Goal: Register for event/course

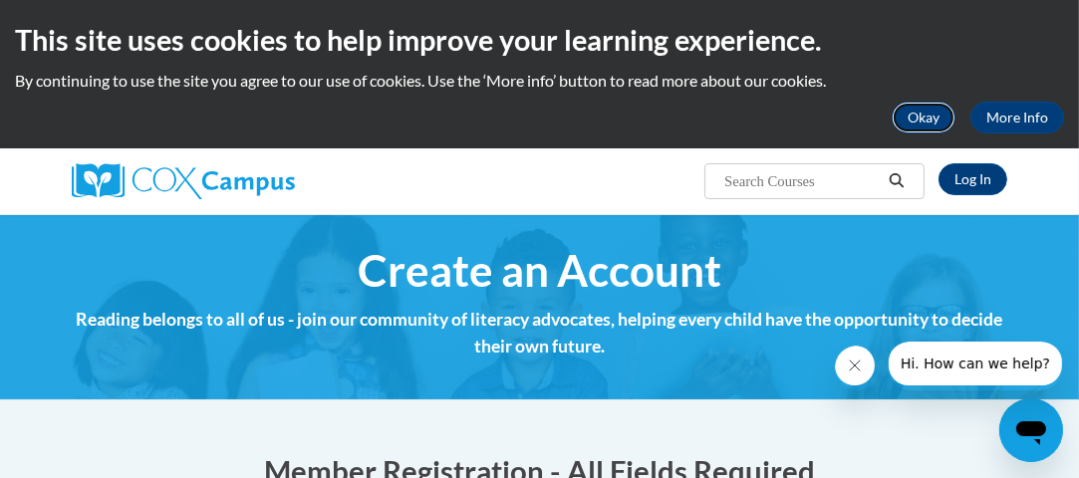
click at [926, 121] on button "Okay" at bounding box center [924, 118] width 64 height 32
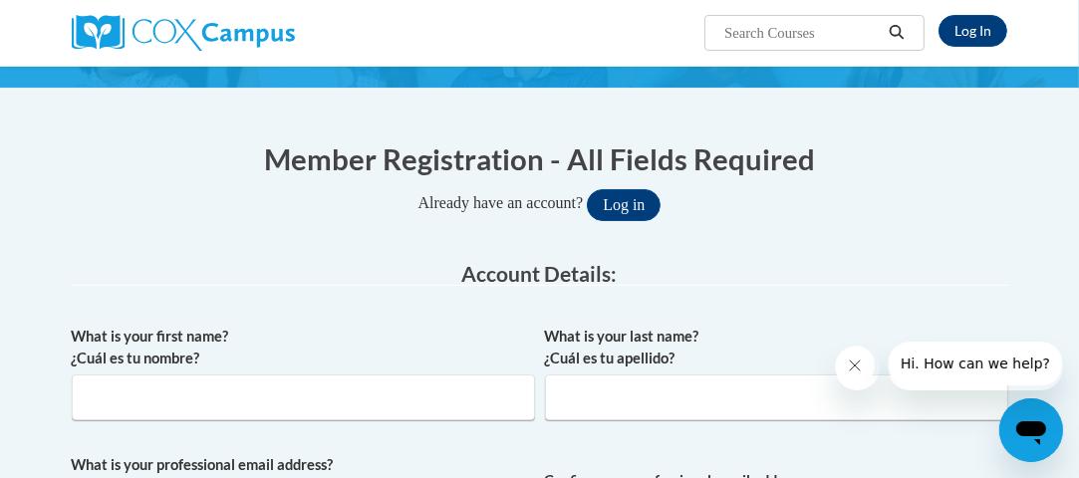
scroll to position [199, 0]
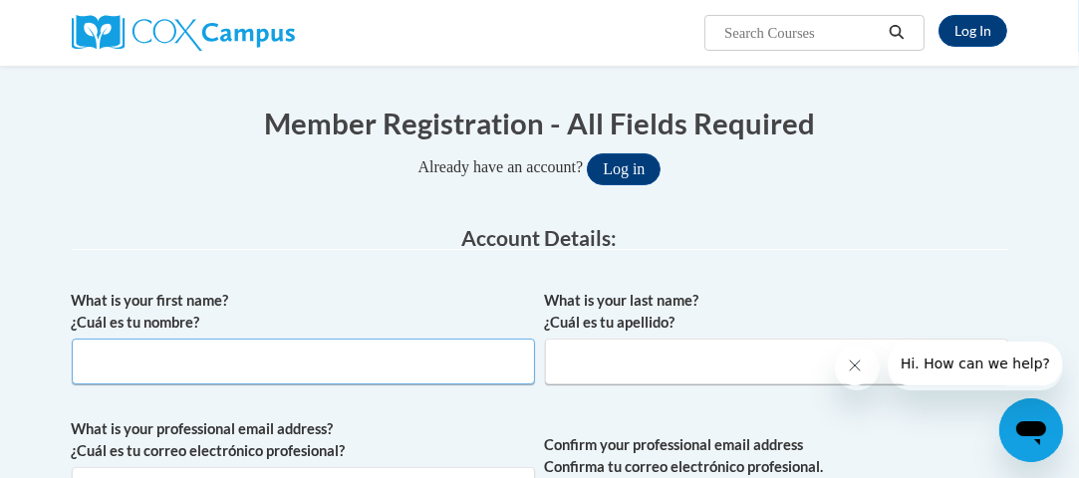
click at [128, 362] on input "What is your first name? ¿Cuál es tu nombre?" at bounding box center [303, 362] width 463 height 46
type input "Landi"
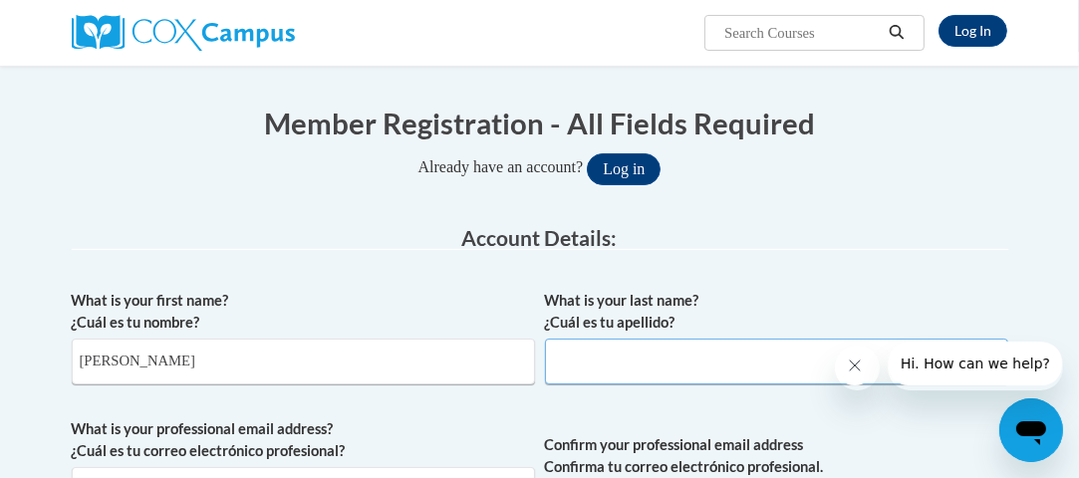
type input "Strickland"
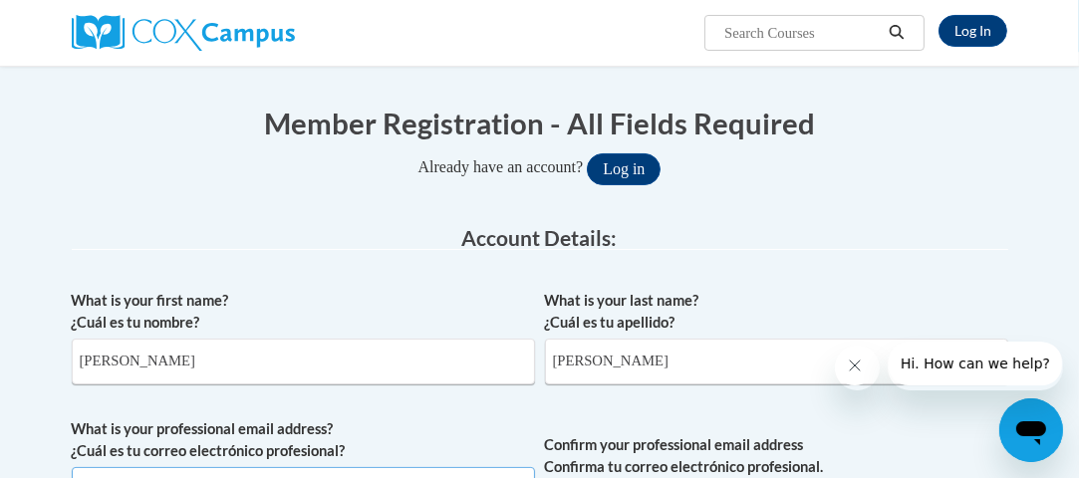
type input "Lstrick2@my.athens.edu"
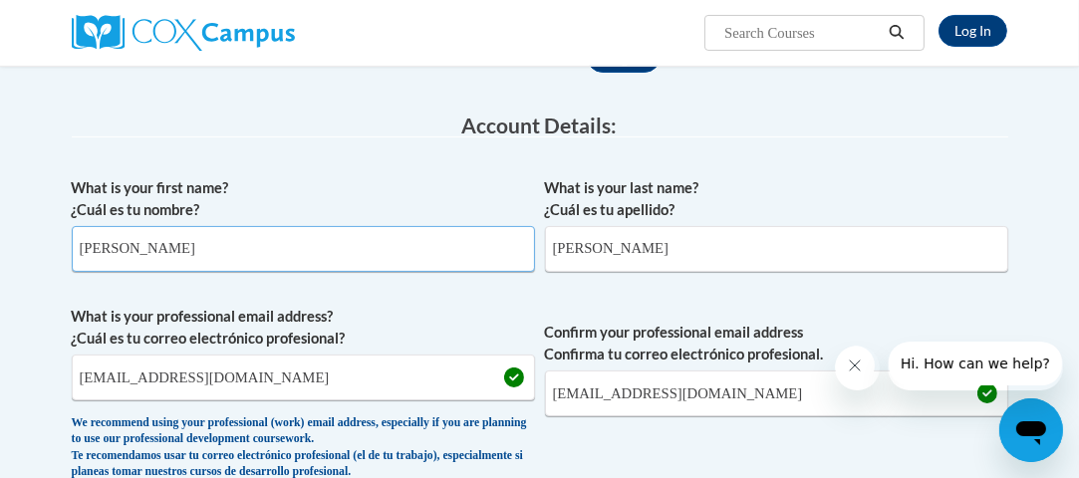
scroll to position [332, 0]
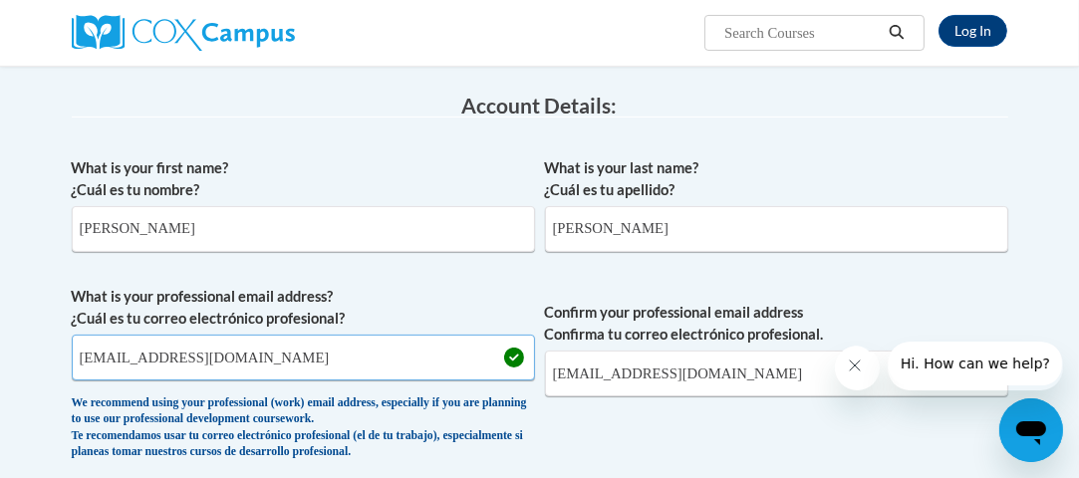
click at [329, 342] on input "Lstrick2@my.athens.edu" at bounding box center [303, 358] width 463 height 46
click at [716, 444] on span "Confirm your professional email address Confirma tu correo electrónico profesio…" at bounding box center [776, 378] width 463 height 184
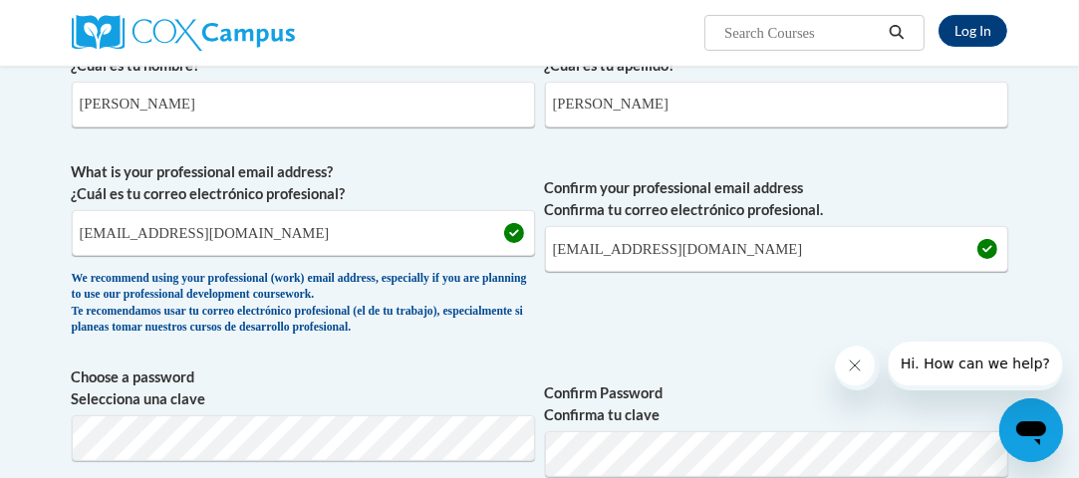
scroll to position [531, 0]
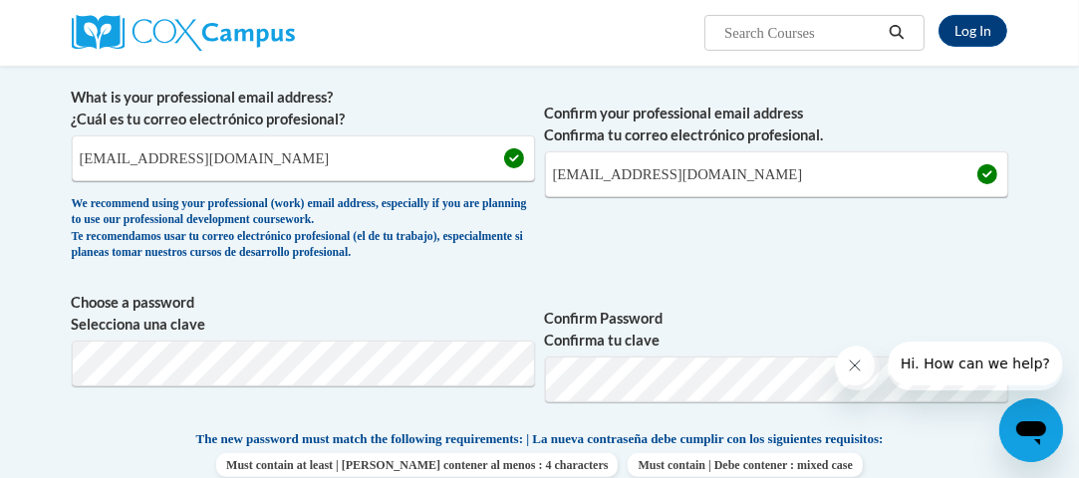
click at [390, 430] on span "The new password must match the following requirements: | La nueva contraseña d…" at bounding box center [540, 439] width 688 height 18
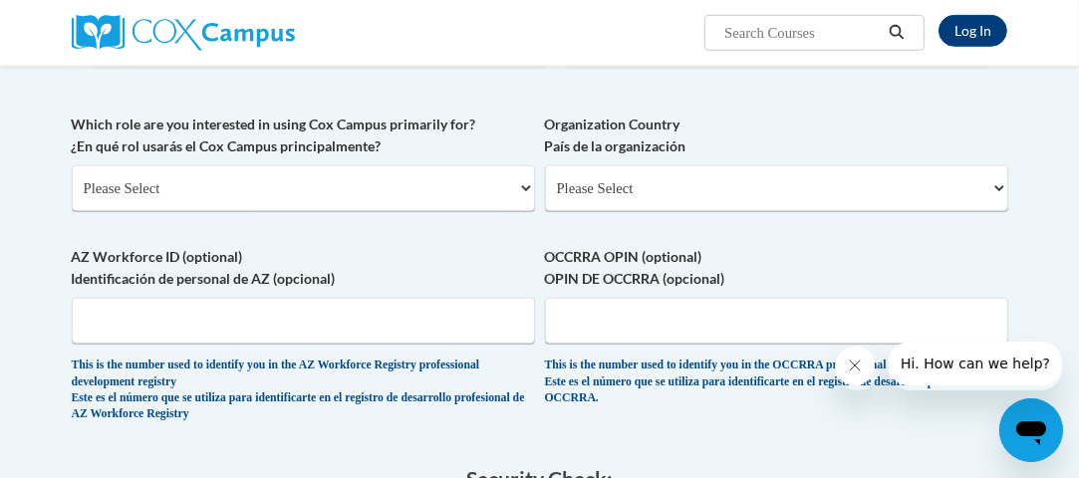
scroll to position [996, 0]
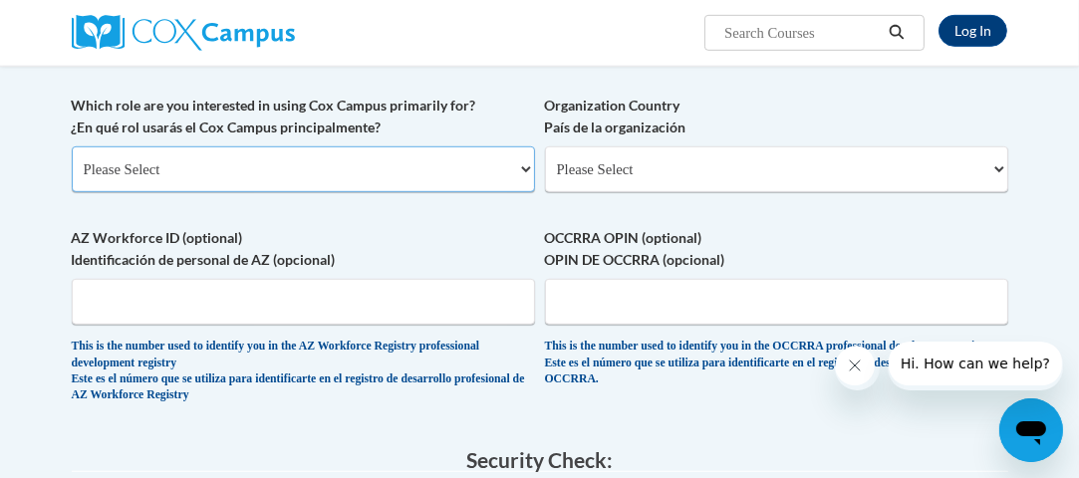
click at [200, 192] on select "Please Select College/University | Colegio/Universidad Community/Nonprofit Part…" at bounding box center [303, 169] width 463 height 46
select select "5a18ea06-2b54-4451-96f2-d152daf9eac5"
click at [72, 192] on select "Please Select College/University | Colegio/Universidad Community/Nonprofit Part…" at bounding box center [303, 169] width 463 height 46
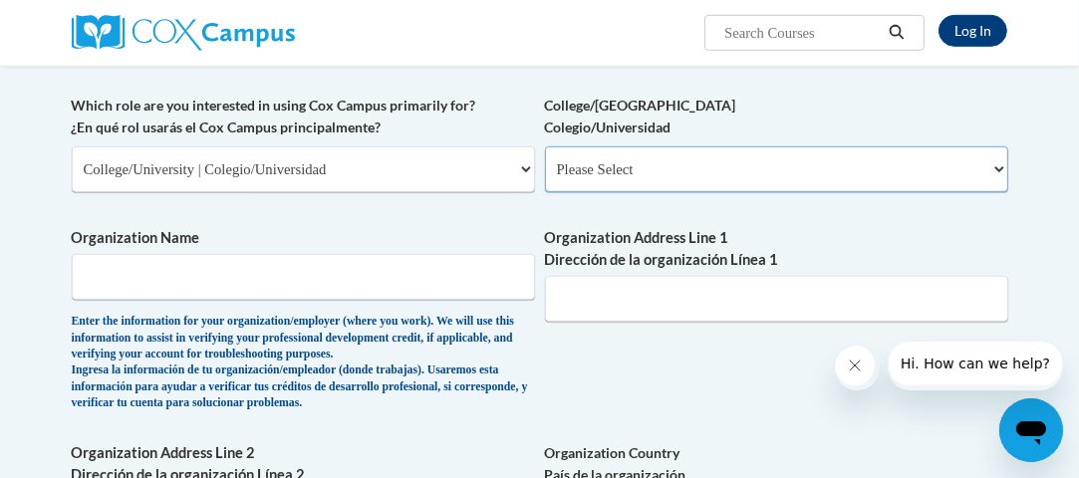
click at [749, 192] on select "Please Select College/University Staff | Empleado universitario College/Univers…" at bounding box center [776, 169] width 463 height 46
select select "99b32b07-cffc-426c-8bf6-0cd77760d84b"
click at [545, 192] on select "Please Select College/University Staff | Empleado universitario College/Univers…" at bounding box center [776, 169] width 463 height 46
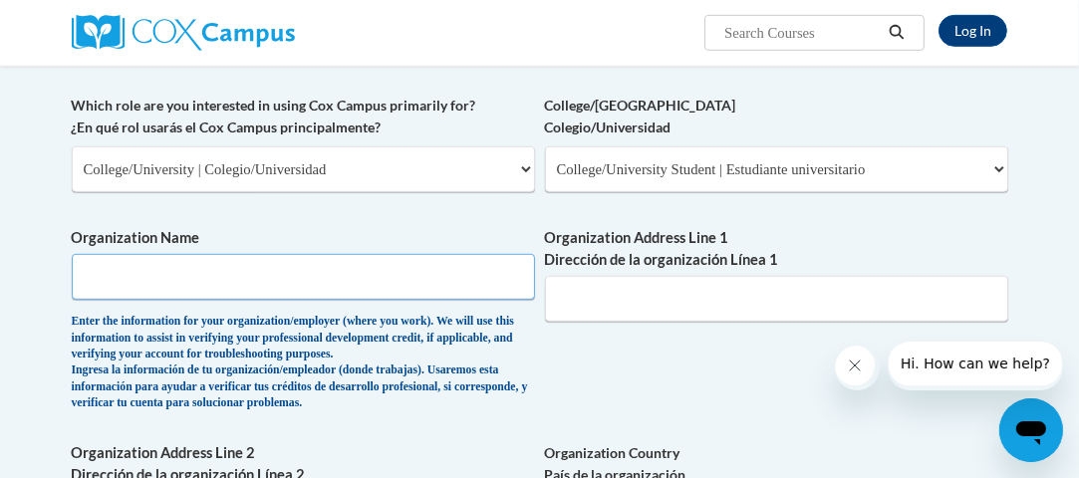
click at [211, 300] on input "Organization Name" at bounding box center [303, 277] width 463 height 46
type input "Athens State University"
type input "401 Regency Place, Hamilton, AL, USA"
click at [699, 322] on input "Organization Address Line 1 Dirección de la organización Línea 1" at bounding box center [776, 299] width 463 height 46
click at [359, 300] on input "Athens State University" at bounding box center [303, 277] width 463 height 46
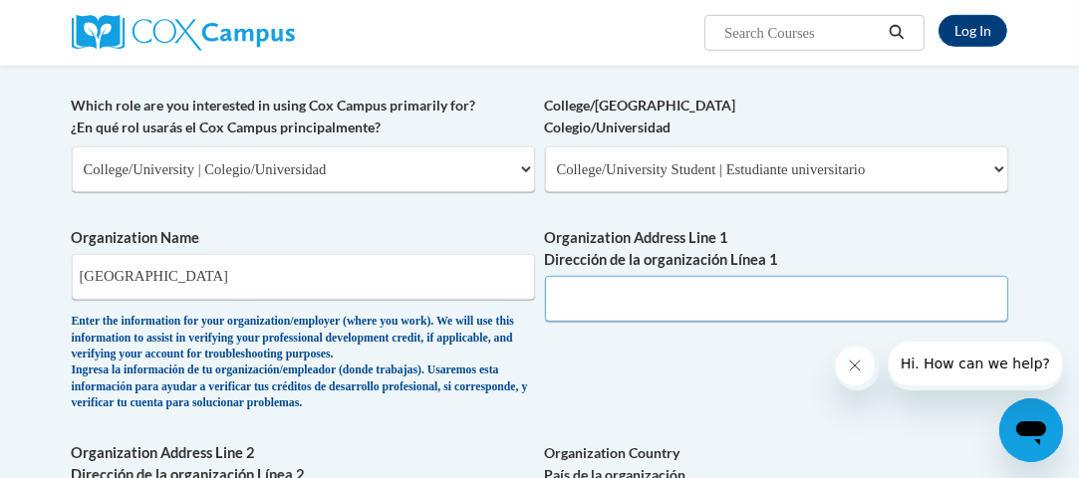
click at [686, 322] on input "Organization Address Line 1 Dirección de la organización Línea 1" at bounding box center [776, 299] width 463 height 46
click at [526, 300] on input "Athens State University" at bounding box center [303, 277] width 463 height 46
type input "Athens State University"
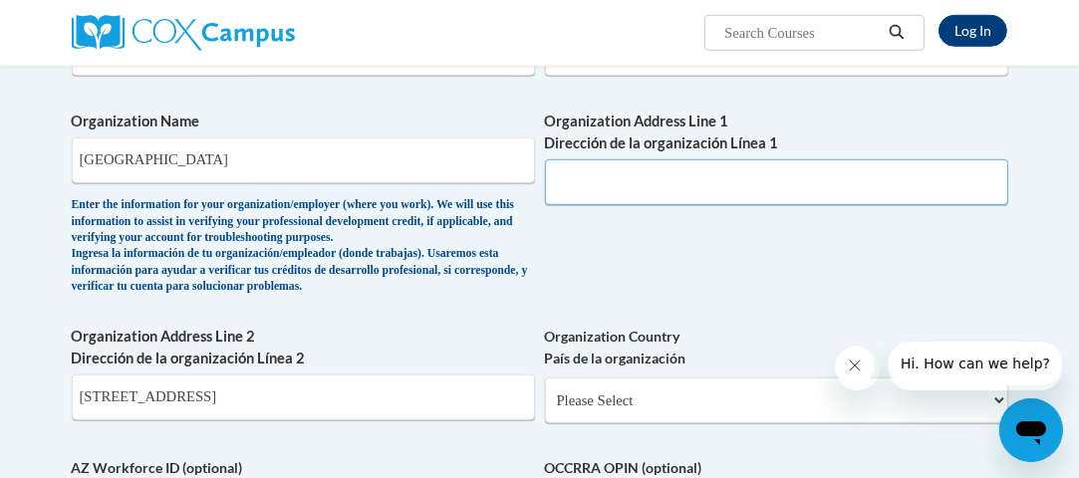
scroll to position [1129, 0]
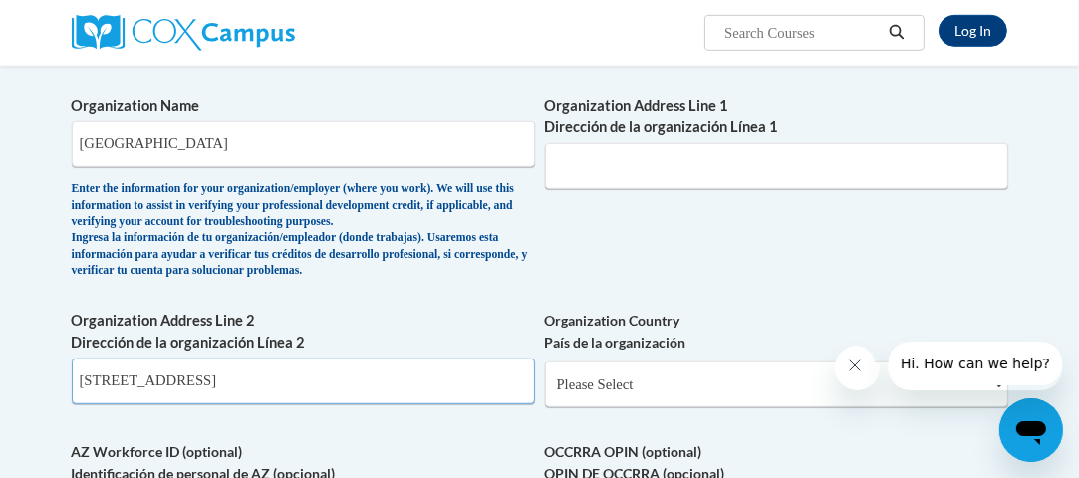
click at [436, 405] on input "401 Regency Place, Hamilton, AL, USA" at bounding box center [303, 382] width 463 height 46
type input "4"
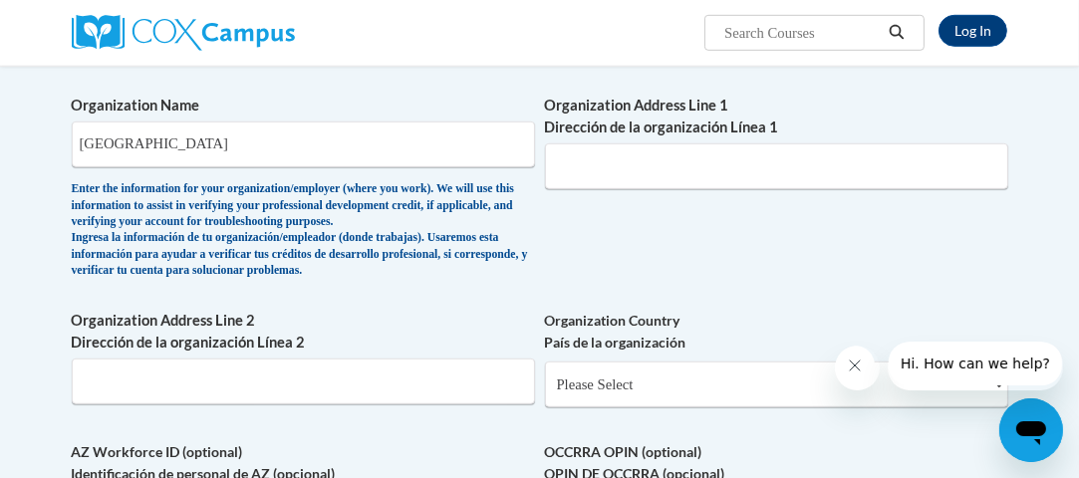
click at [575, 189] on span "Organization Address Line 1 Dirección de la organización Línea 1" at bounding box center [776, 142] width 463 height 95
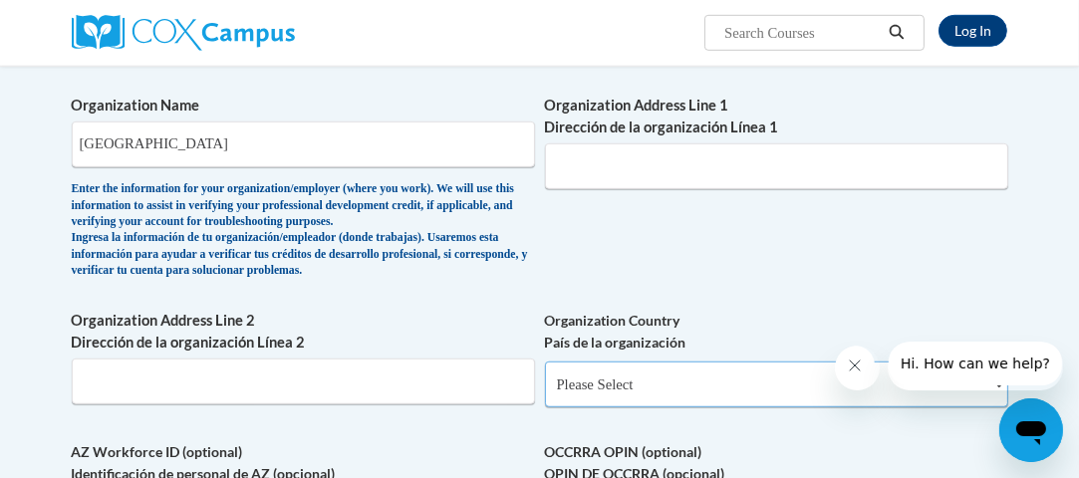
click at [612, 408] on select "Please Select United States | Estados Unidos Outside of the United States | Fue…" at bounding box center [776, 385] width 463 height 46
select select "ad49bcad-a171-4b2e-b99c-48b446064914"
click at [545, 408] on select "Please Select United States | Estados Unidos Outside of the United States | Fue…" at bounding box center [776, 385] width 463 height 46
select select
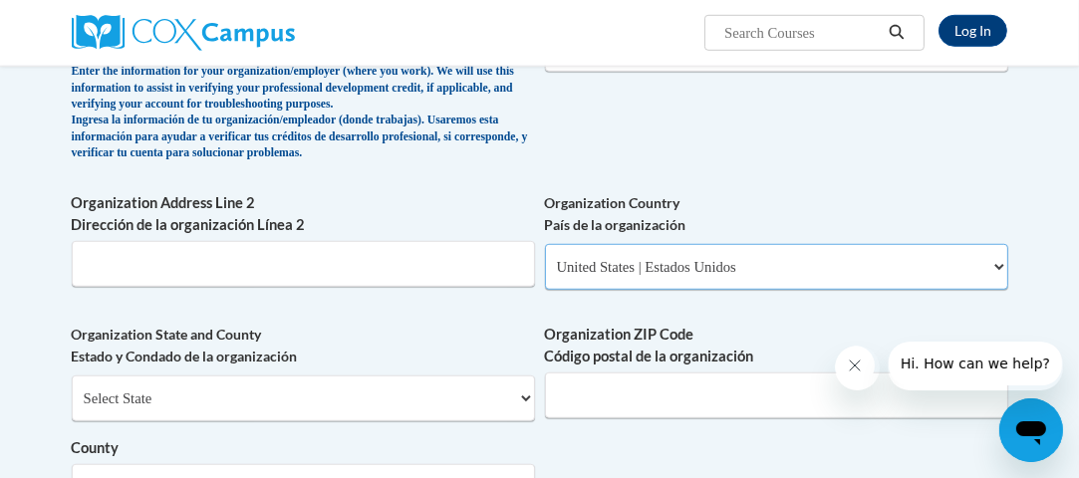
scroll to position [1328, 0]
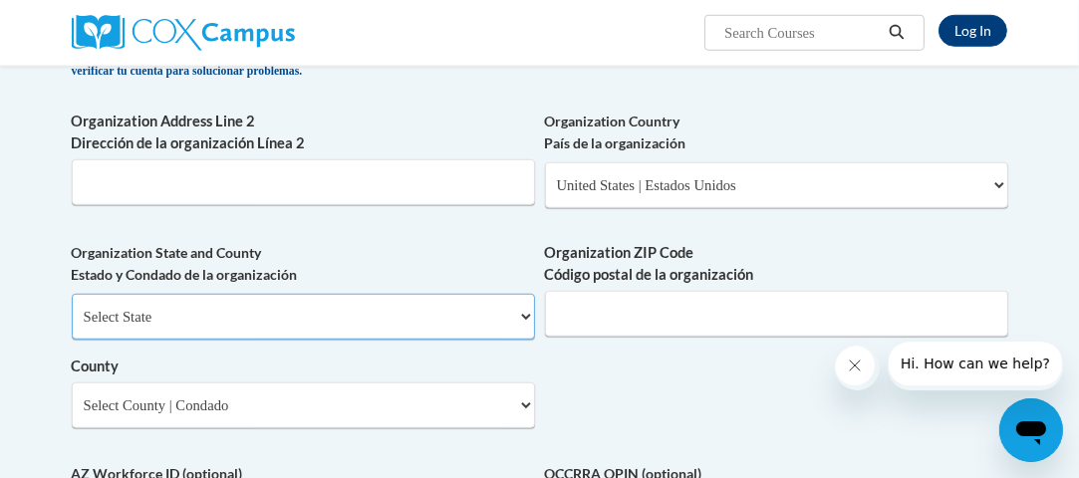
click at [456, 340] on select "Select State Alabama Alaska Arizona Arkansas California Colorado Connecticut De…" at bounding box center [303, 317] width 463 height 46
select select "Alabama"
click at [72, 340] on select "Select State Alabama Alaska Arizona Arkansas California Colorado Connecticut De…" at bounding box center [303, 317] width 463 height 46
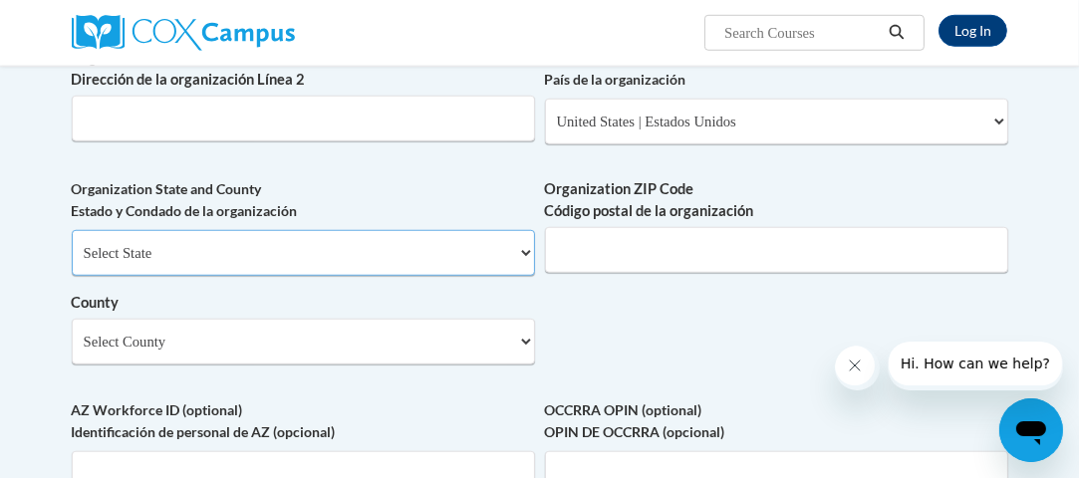
scroll to position [1395, 0]
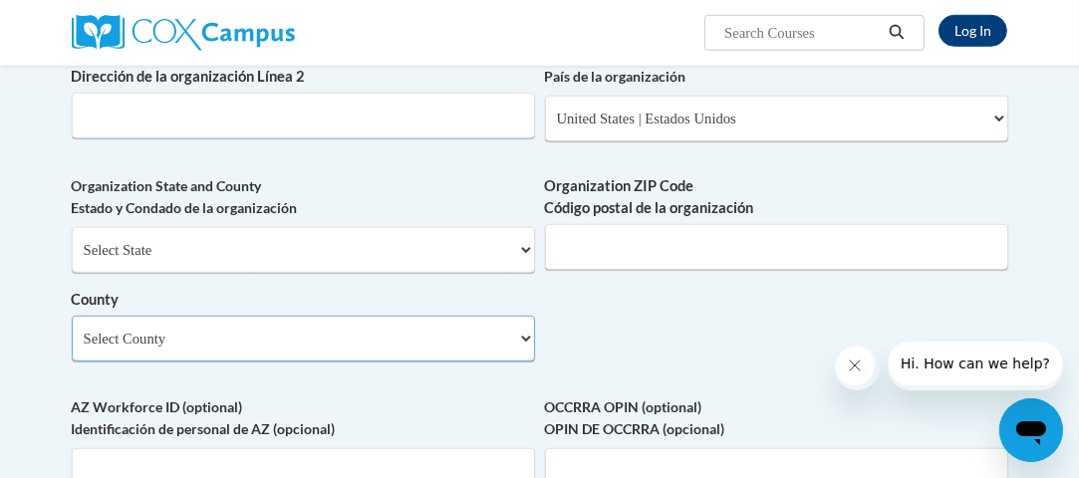
click at [501, 362] on select "Select County Autauga Baldwin Barbour Bibb Blount Bullock Butler Calhoun Chambe…" at bounding box center [303, 339] width 463 height 46
select select "Limestone"
click at [72, 362] on select "Select County Autauga Baldwin Barbour Bibb Blount Bullock Butler Calhoun Chambe…" at bounding box center [303, 339] width 463 height 46
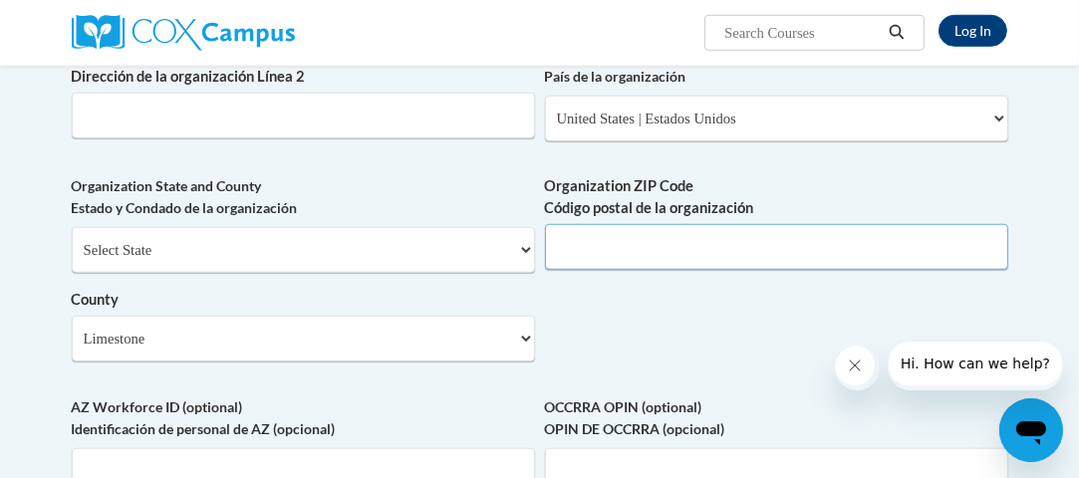
click at [727, 270] on input "Organization ZIP Code Código postal de la organización" at bounding box center [776, 247] width 463 height 46
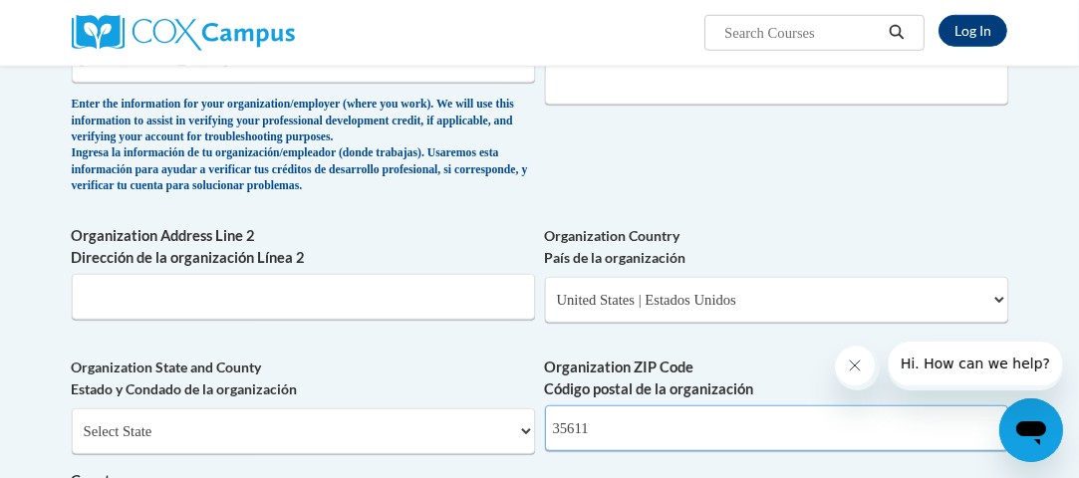
scroll to position [1196, 0]
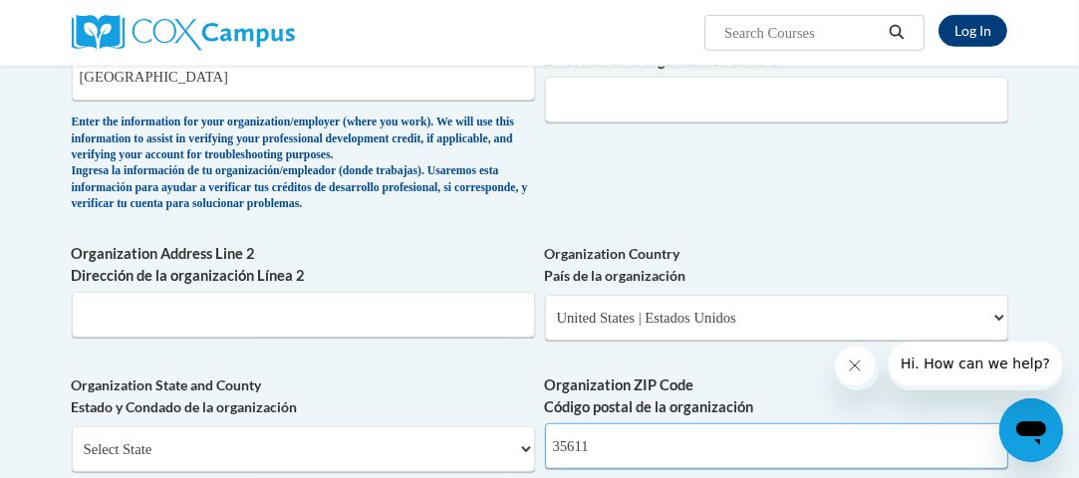
type input "35611"
click at [698, 123] on input "Organization Address Line 1 Dirección de la organización Línea 1" at bounding box center [776, 100] width 463 height 46
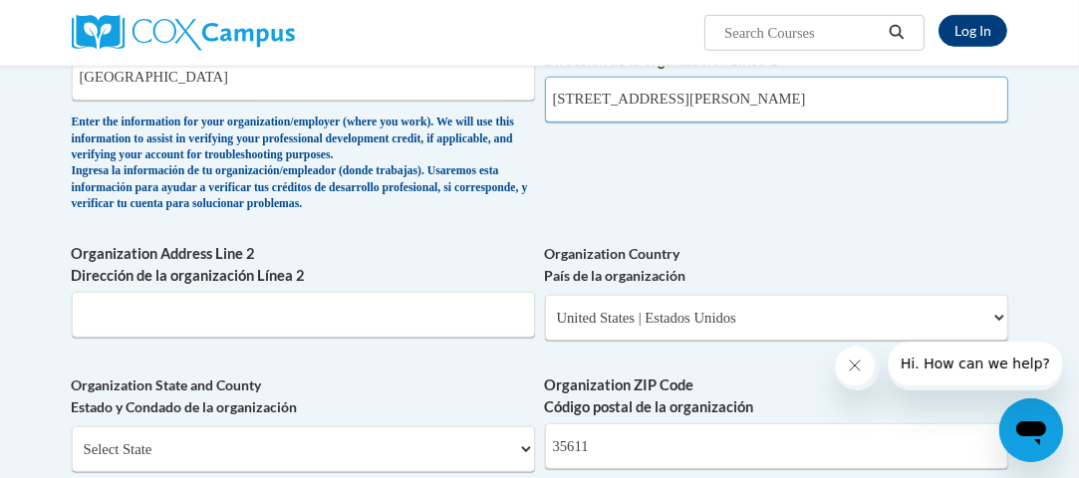
click at [569, 123] on input "300N Beaty St." at bounding box center [776, 100] width 463 height 46
click at [581, 123] on input "300N Beaty St." at bounding box center [776, 100] width 463 height 46
type input "300 N Beaty St."
click at [736, 225] on div "What is your first name? ¿Cuál es tu nombre? Landi What is your last name? ¿Cuá…" at bounding box center [540, 39] width 937 height 1511
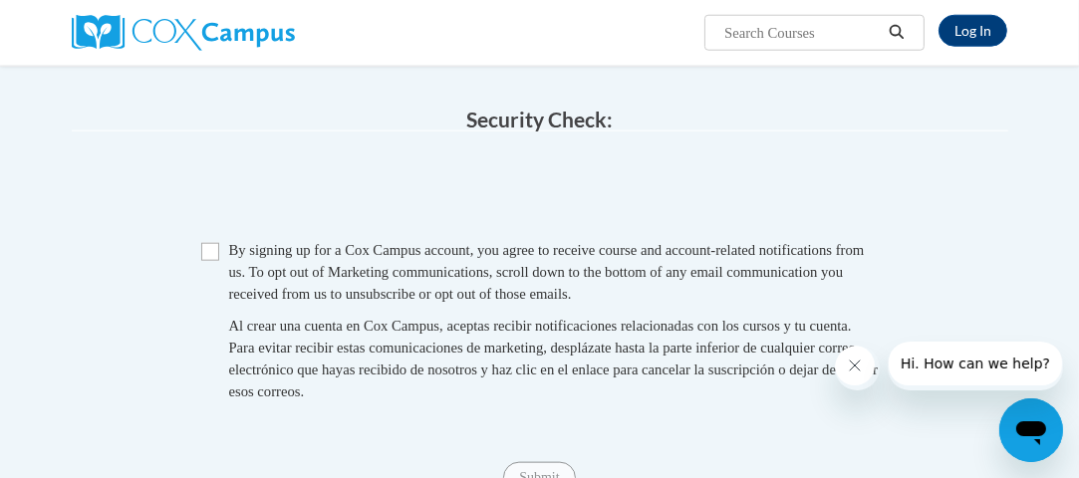
scroll to position [1926, 0]
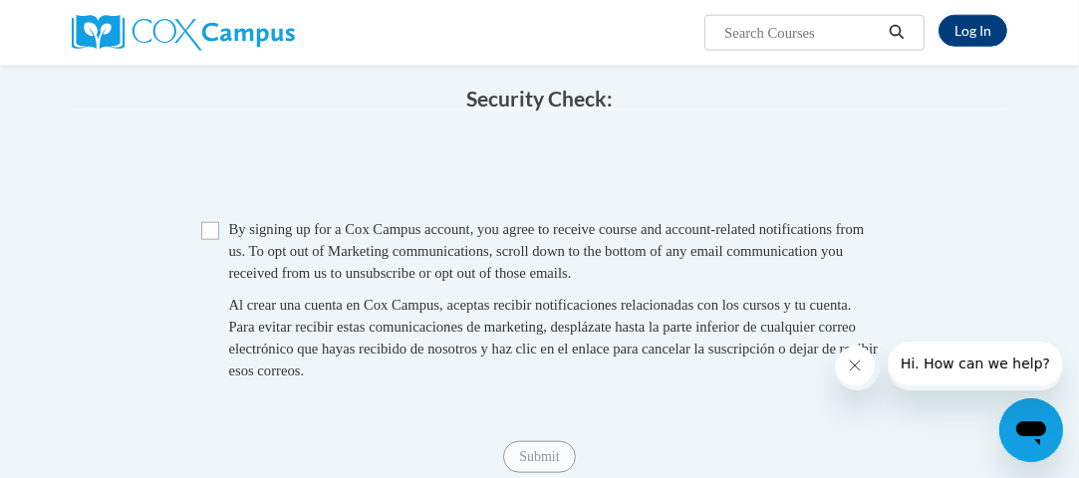
click at [220, 293] on span "Checkbox By signing up for a Cox Campus account, you agree to receive course an…" at bounding box center [540, 309] width 678 height 183
click at [211, 240] on input "Checkbox" at bounding box center [210, 231] width 18 height 18
checkbox input "true"
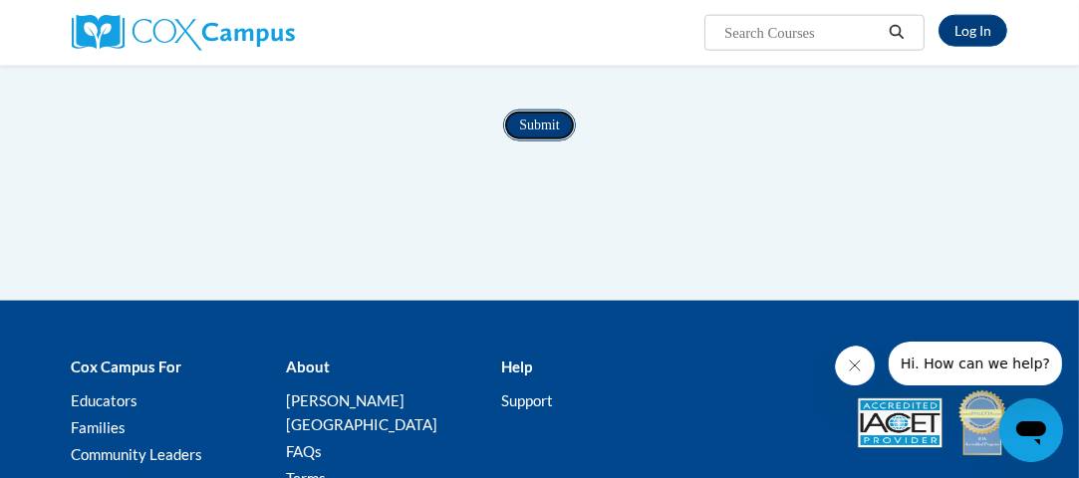
click at [536, 141] on input "Submit" at bounding box center [539, 126] width 72 height 32
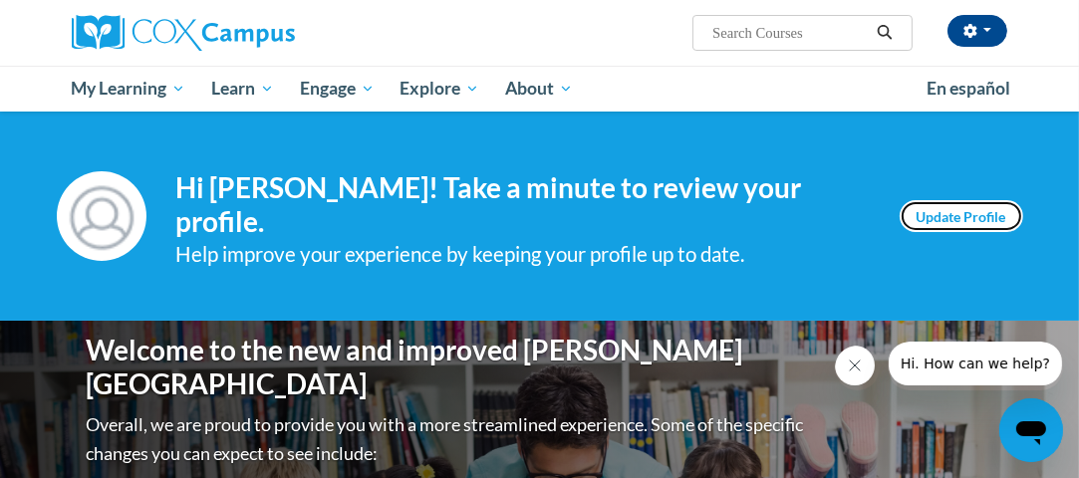
click at [999, 218] on link "Update Profile" at bounding box center [962, 216] width 124 height 32
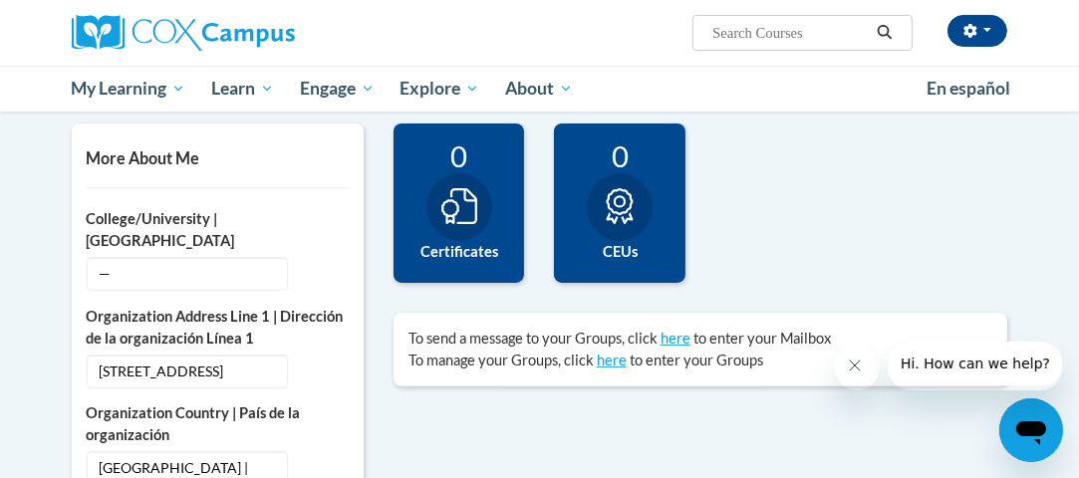
scroll to position [464, 0]
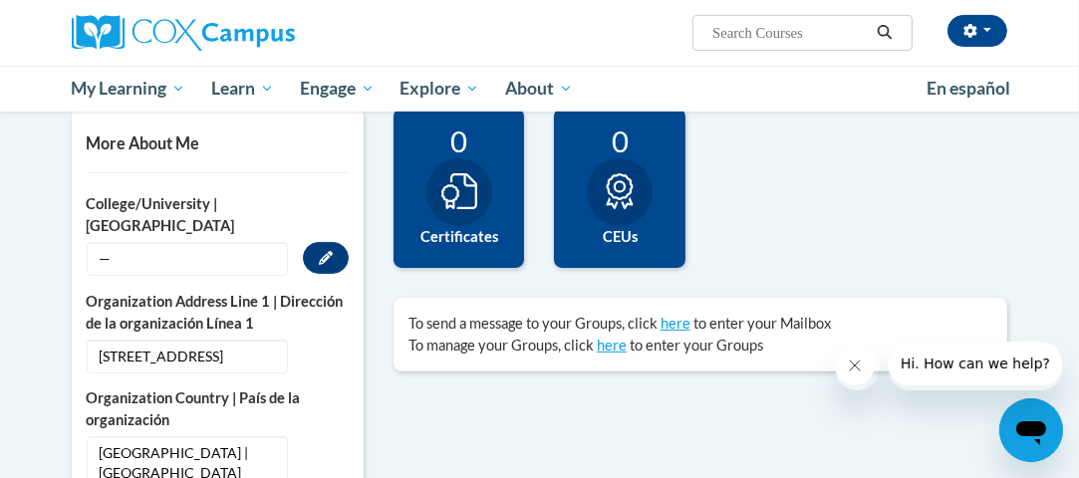
click at [137, 271] on span "—" at bounding box center [187, 259] width 201 height 34
click at [321, 251] on icon "Custom profile fields" at bounding box center [326, 258] width 14 height 14
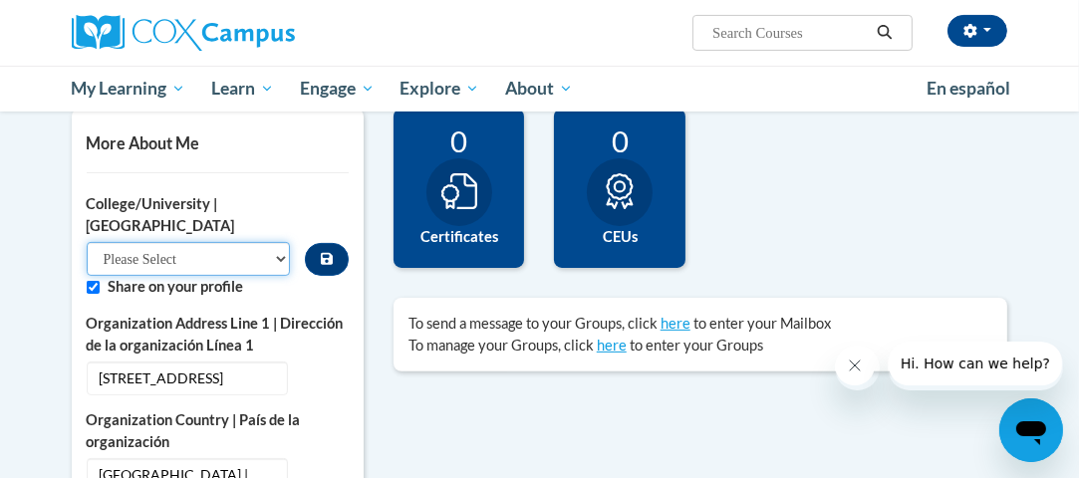
click at [193, 242] on select "Please Select College/University Staff | Empleado universitario College/Univers…" at bounding box center [188, 259] width 203 height 34
select select "99b32b07-cffc-426c-8bf6-0cd77760d84b"
click at [87, 242] on select "Please Select College/University Staff | Empleado universitario College/Univers…" at bounding box center [188, 259] width 203 height 34
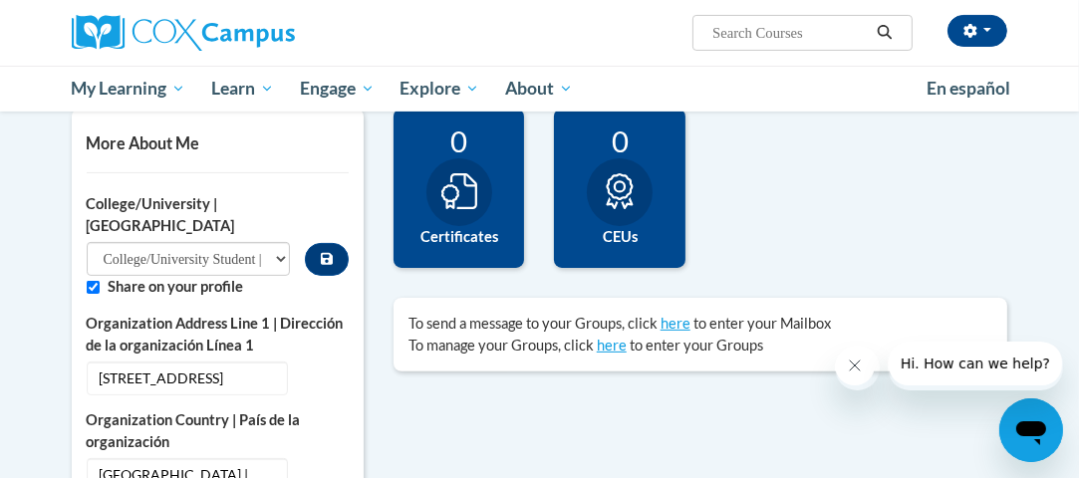
click at [208, 284] on label "Share on your profile" at bounding box center [229, 287] width 240 height 22
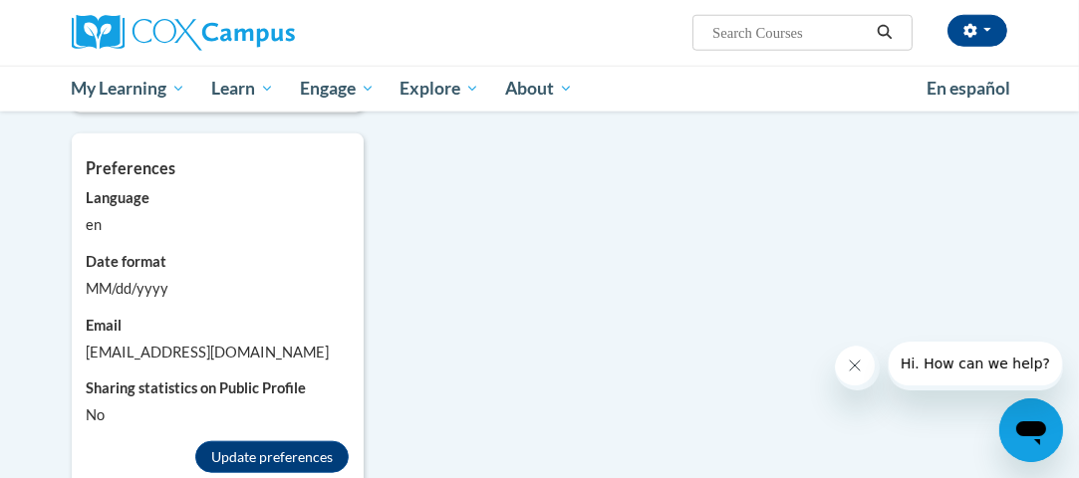
scroll to position [1793, 0]
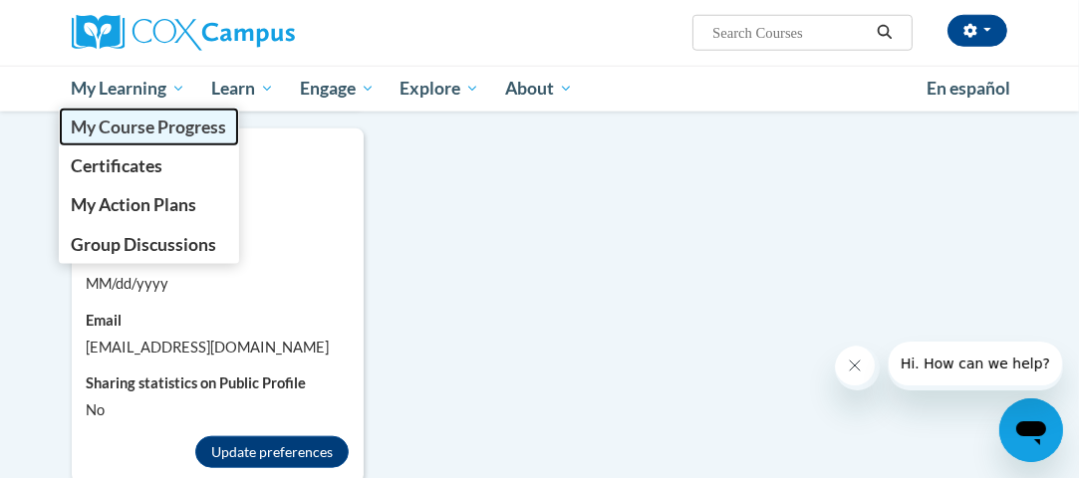
click at [115, 123] on span "My Course Progress" at bounding box center [148, 127] width 155 height 21
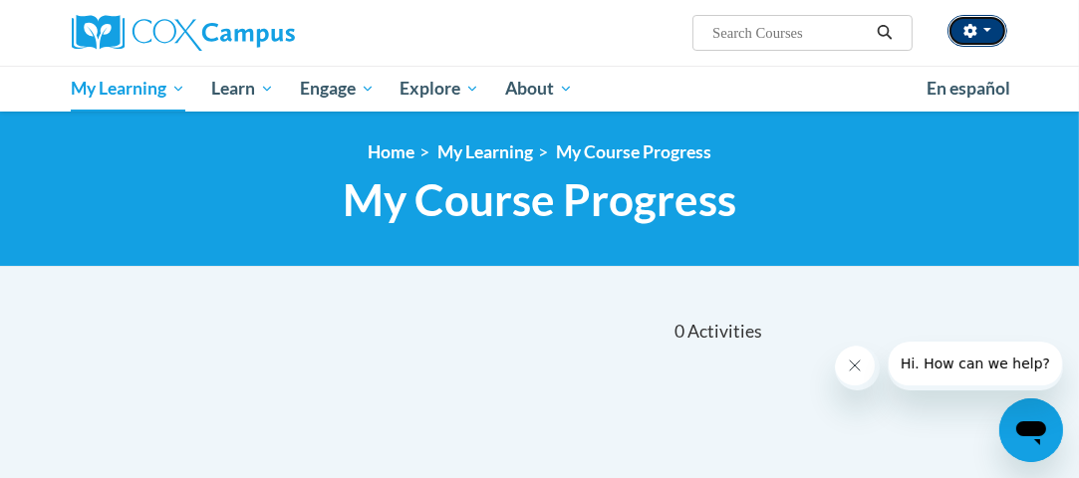
click at [996, 33] on button "button" at bounding box center [978, 31] width 60 height 32
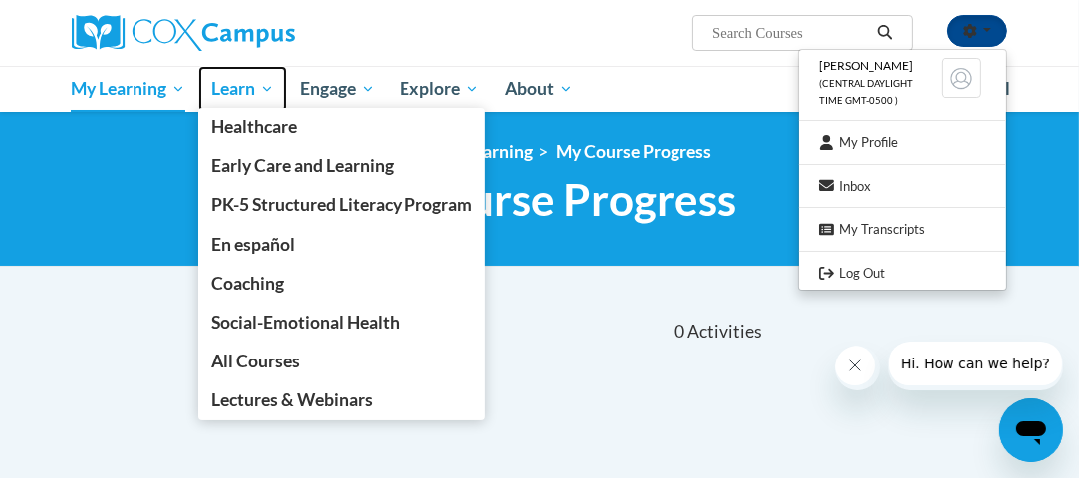
click at [243, 84] on span "Learn" at bounding box center [242, 89] width 63 height 24
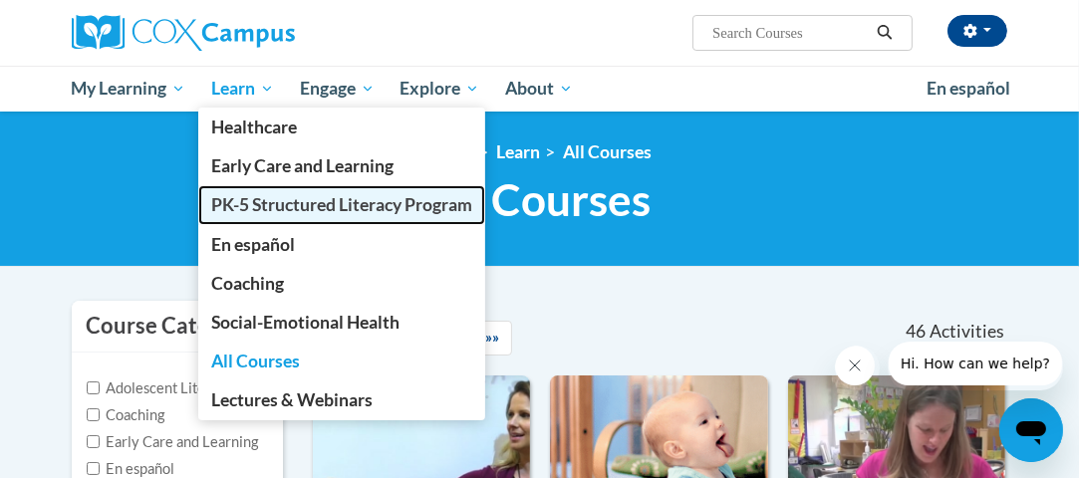
click at [320, 198] on span "PK-5 Structured Literacy Program" at bounding box center [341, 204] width 261 height 21
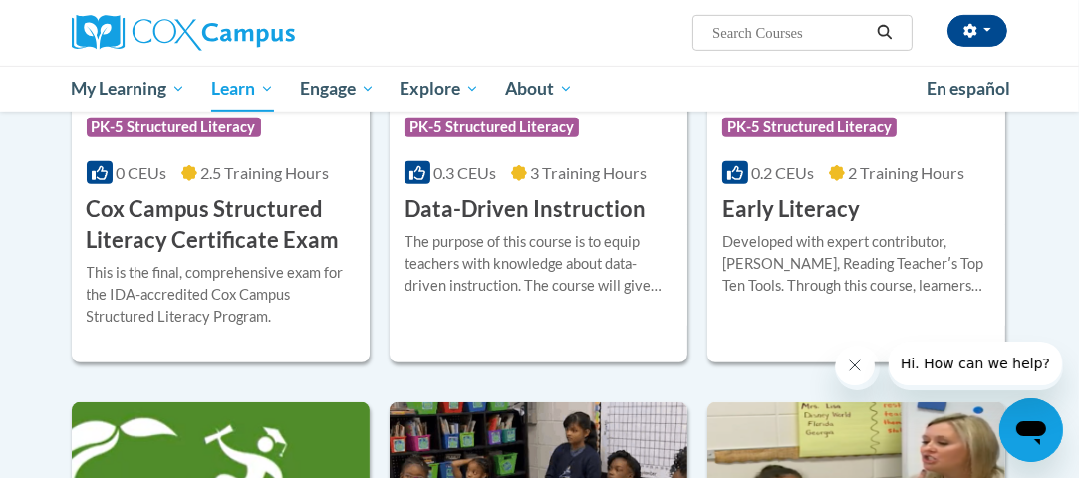
scroll to position [863, 0]
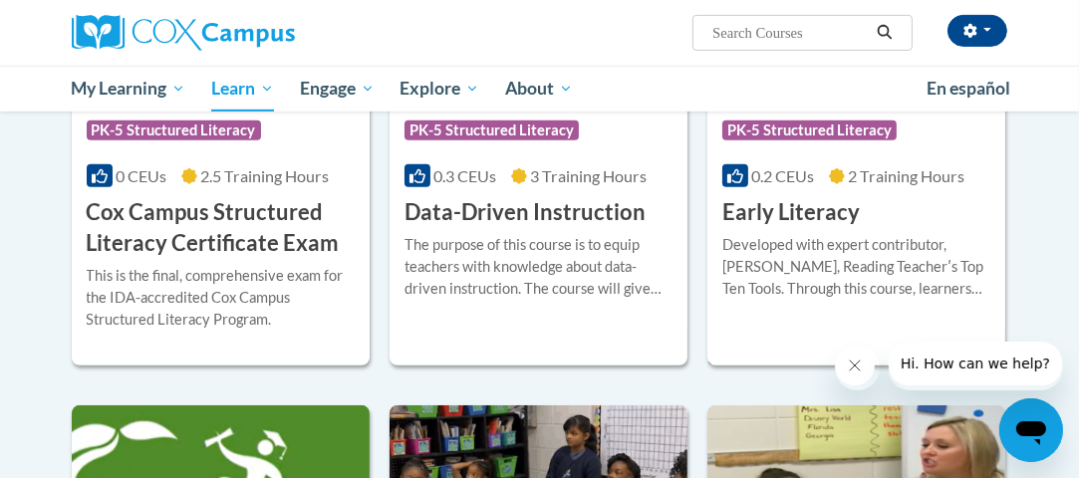
click at [843, 245] on div "Developed with expert contributor, [PERSON_NAME], Reading Teacherʹs Top Ten Too…" at bounding box center [856, 267] width 268 height 66
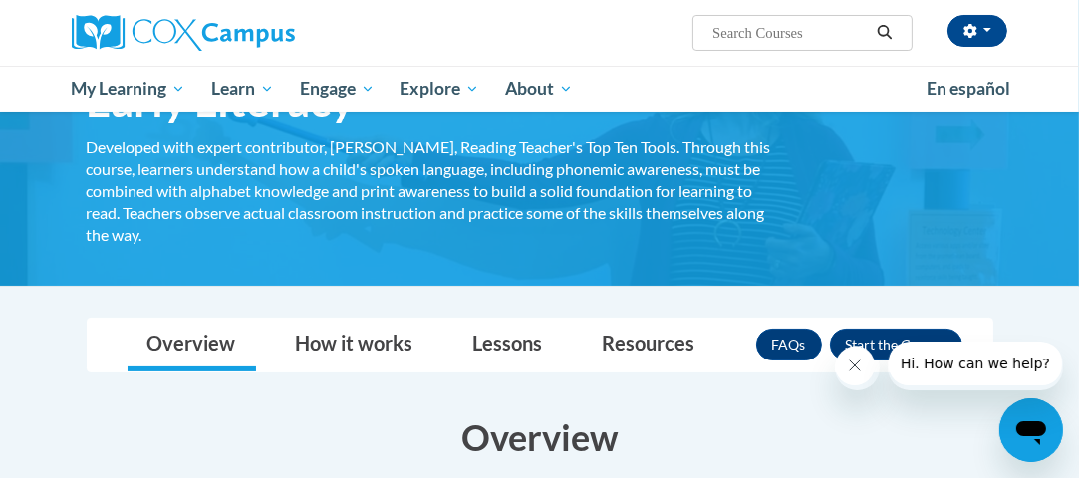
scroll to position [133, 0]
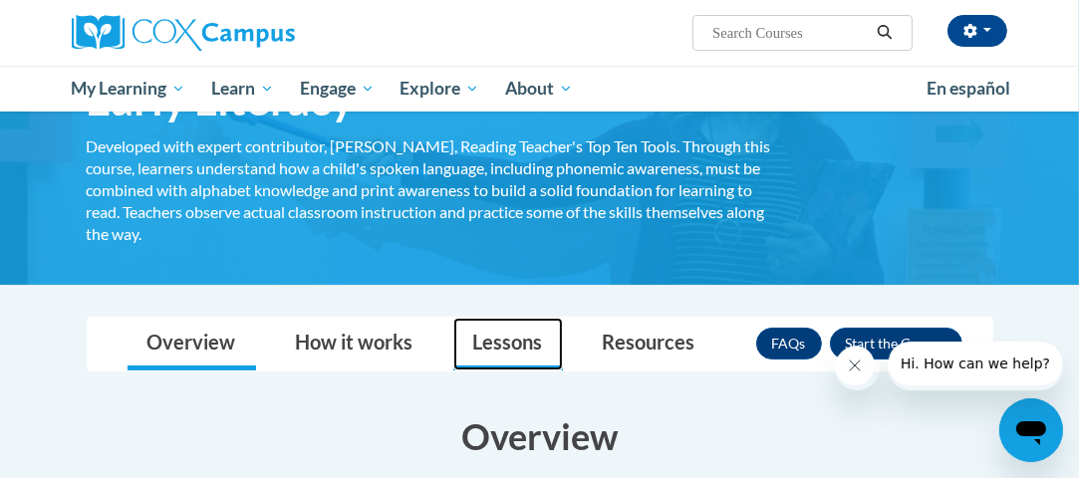
click at [548, 345] on link "Lessons" at bounding box center [508, 344] width 110 height 53
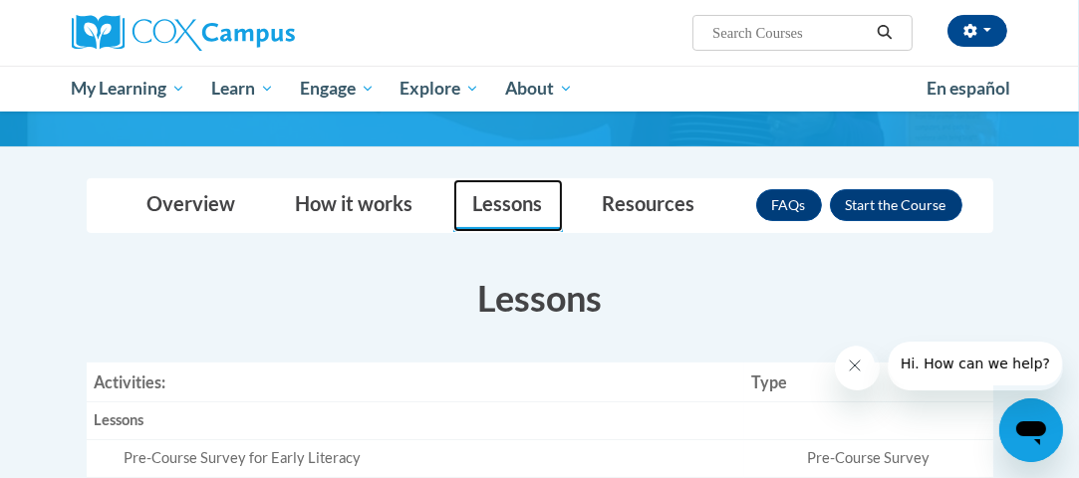
scroll to position [198, 0]
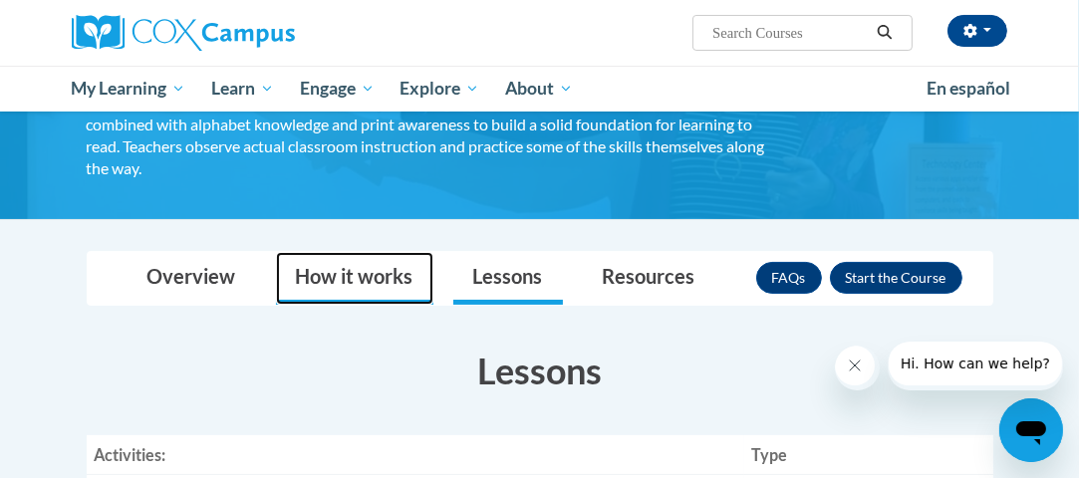
click at [362, 278] on link "How it works" at bounding box center [354, 278] width 157 height 53
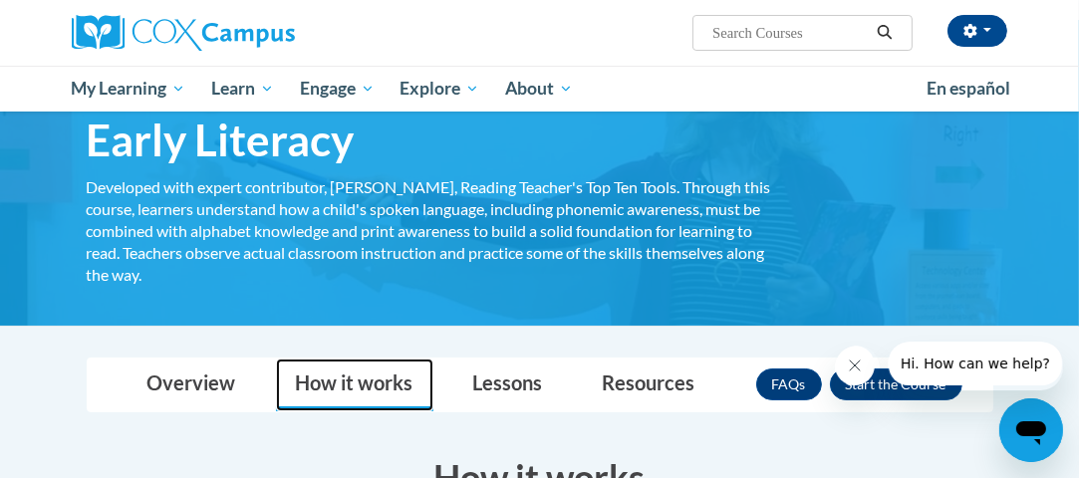
scroll to position [66, 0]
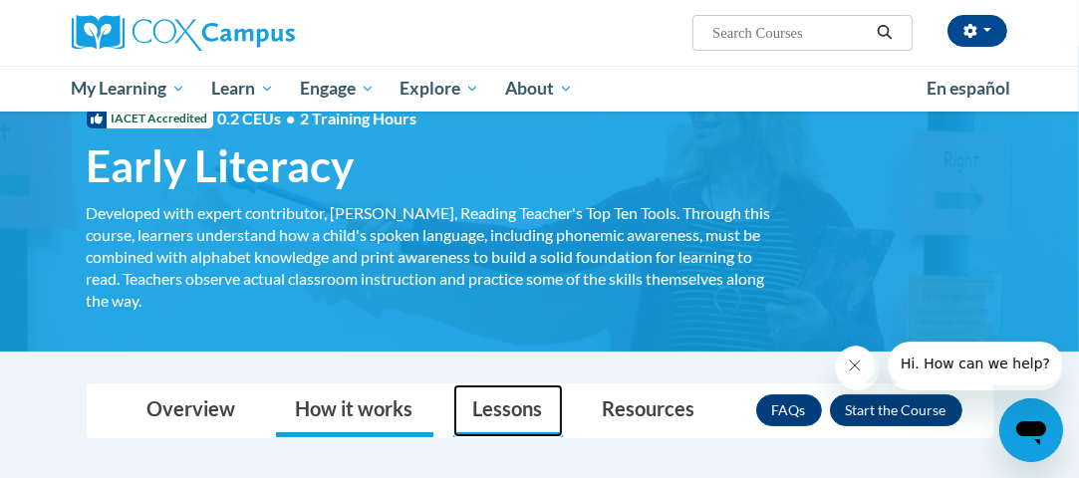
click at [483, 400] on link "Lessons" at bounding box center [508, 411] width 110 height 53
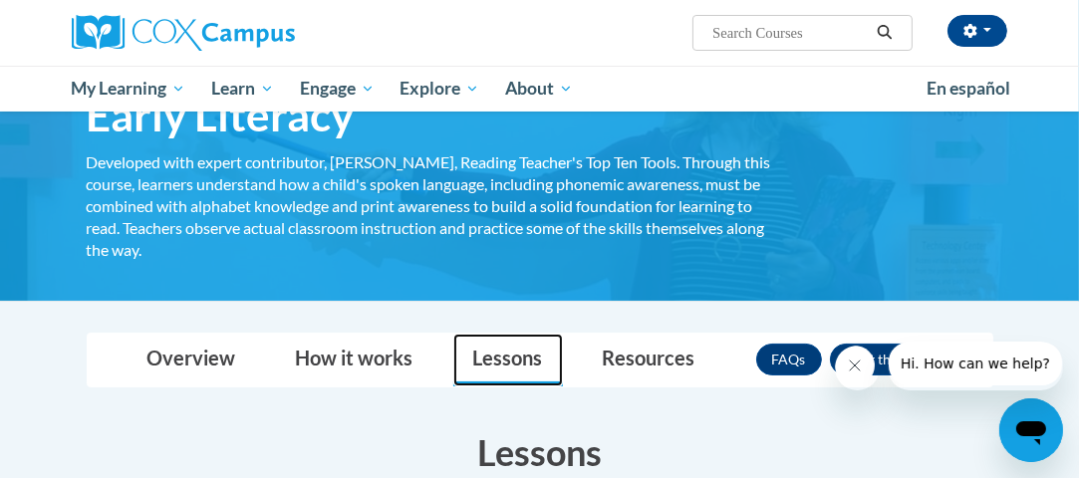
scroll to position [332, 0]
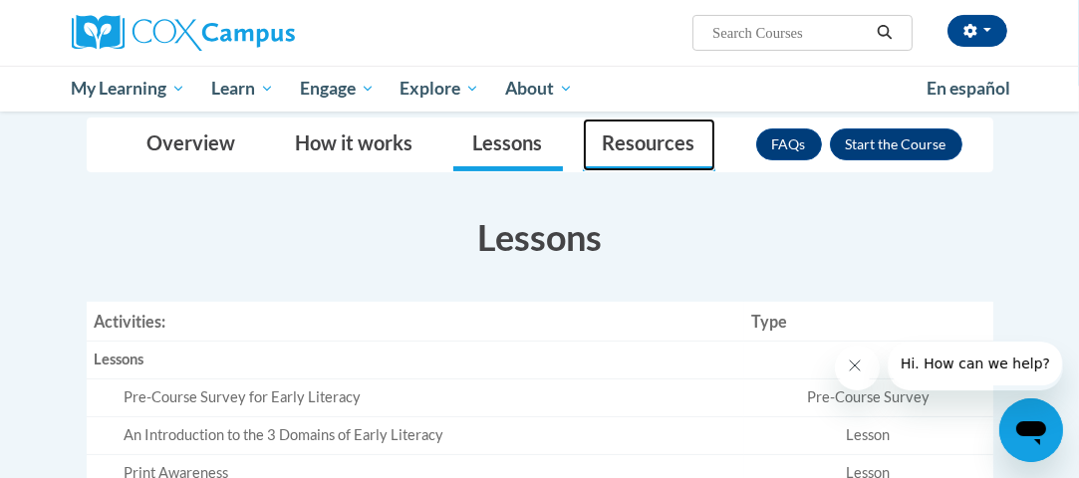
click at [640, 147] on link "Resources" at bounding box center [649, 145] width 133 height 53
